Goal: Information Seeking & Learning: Find contact information

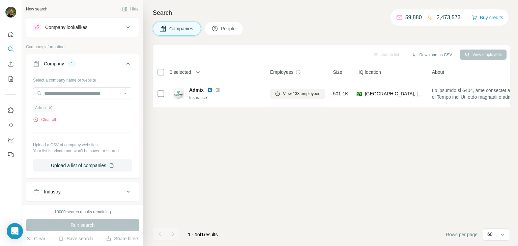
click at [53, 110] on icon "button" at bounding box center [50, 107] width 5 height 5
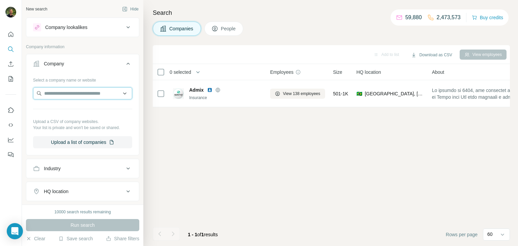
click at [54, 93] on input "text" at bounding box center [82, 93] width 99 height 12
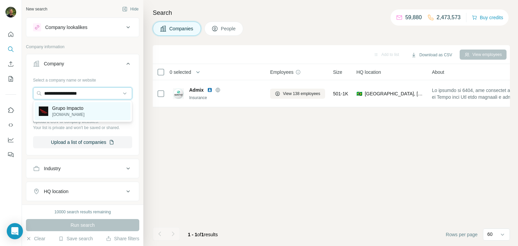
type input "**********"
click at [85, 111] on p "Grupo Impacto" at bounding box center [68, 108] width 32 height 7
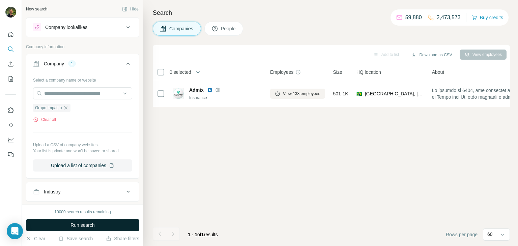
click at [104, 226] on button "Run search" at bounding box center [82, 225] width 113 height 12
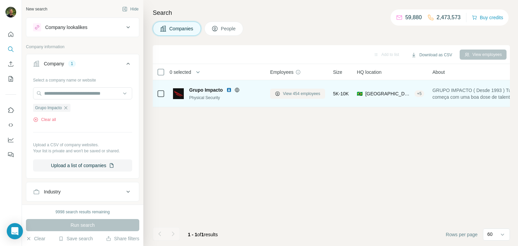
click at [288, 95] on span "View 454 employees" at bounding box center [301, 94] width 37 height 6
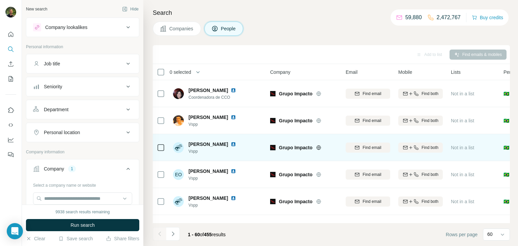
scroll to position [1476, 0]
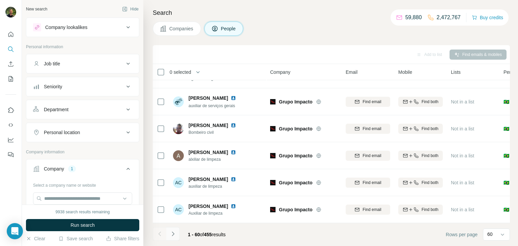
click at [174, 234] on icon "Navigate to next page" at bounding box center [173, 234] width 2 height 4
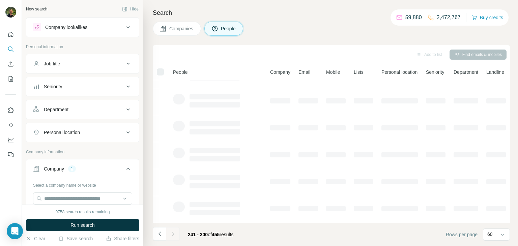
scroll to position [127, 0]
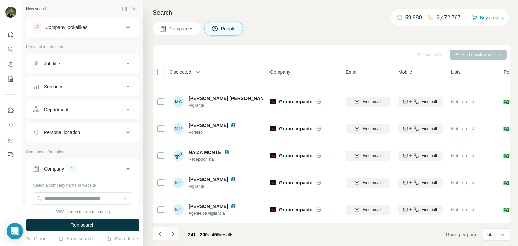
click at [174, 234] on icon "Navigate to next page" at bounding box center [173, 234] width 2 height 4
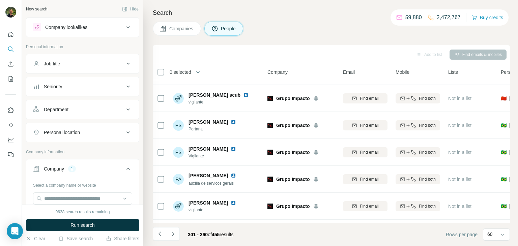
scroll to position [564, 4]
